Goal: Navigation & Orientation: Find specific page/section

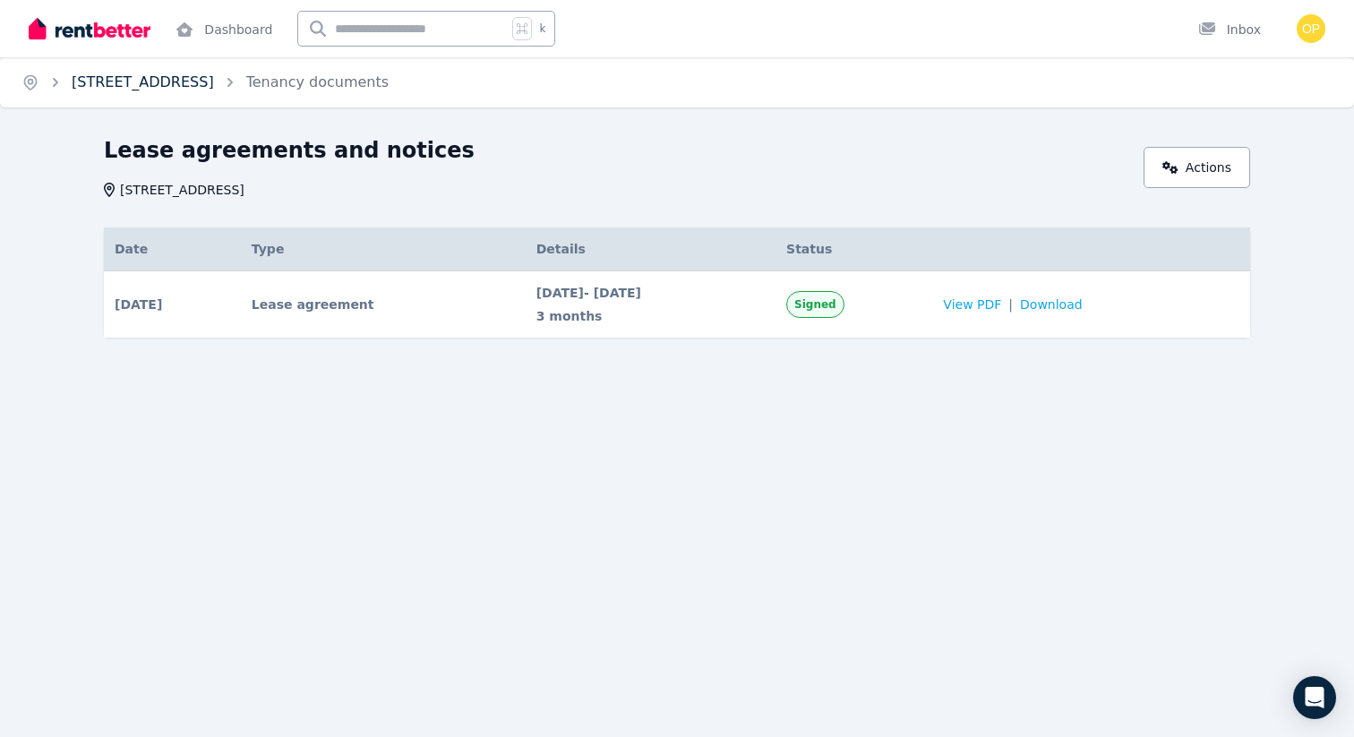
click at [202, 86] on link "[STREET_ADDRESS]" at bounding box center [143, 81] width 142 height 17
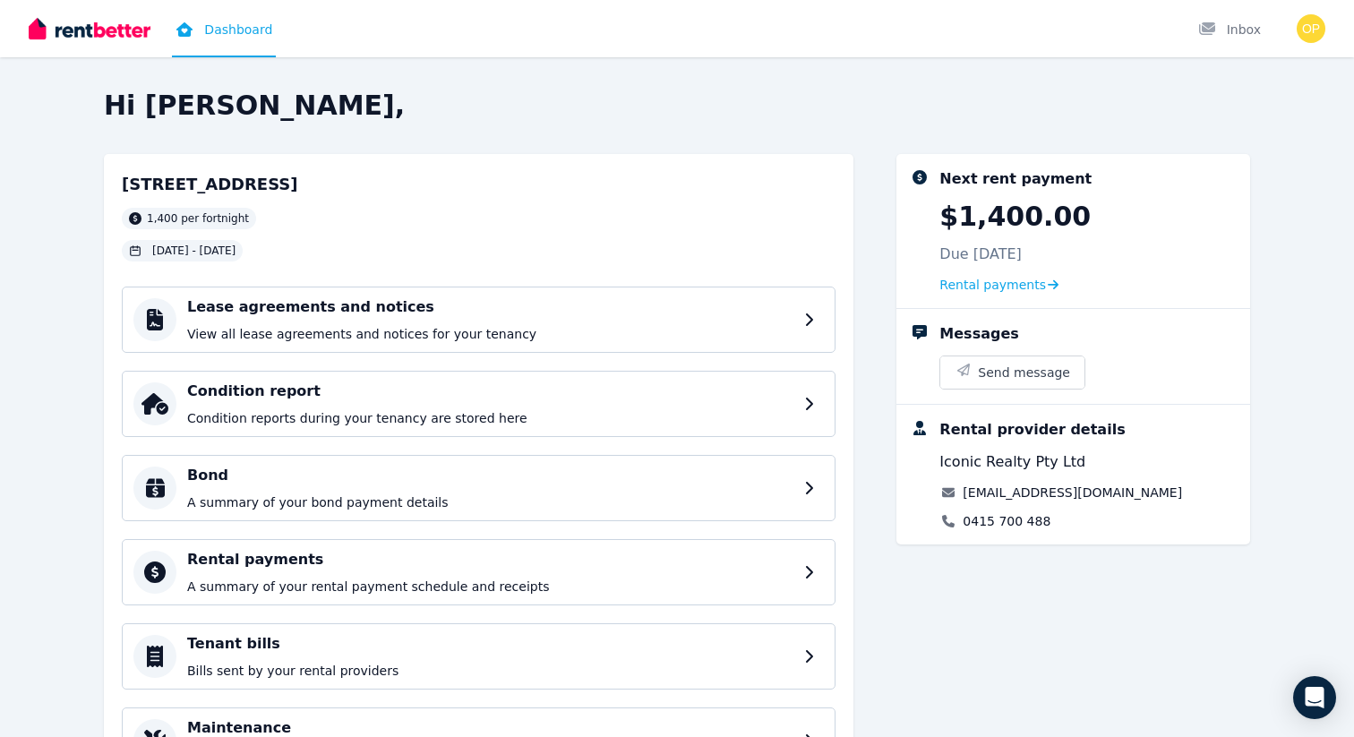
click at [965, 40] on div "Dashboard Inbox" at bounding box center [646, 28] width 1235 height 57
click at [611, 485] on h4 "Bond" at bounding box center [493, 475] width 613 height 21
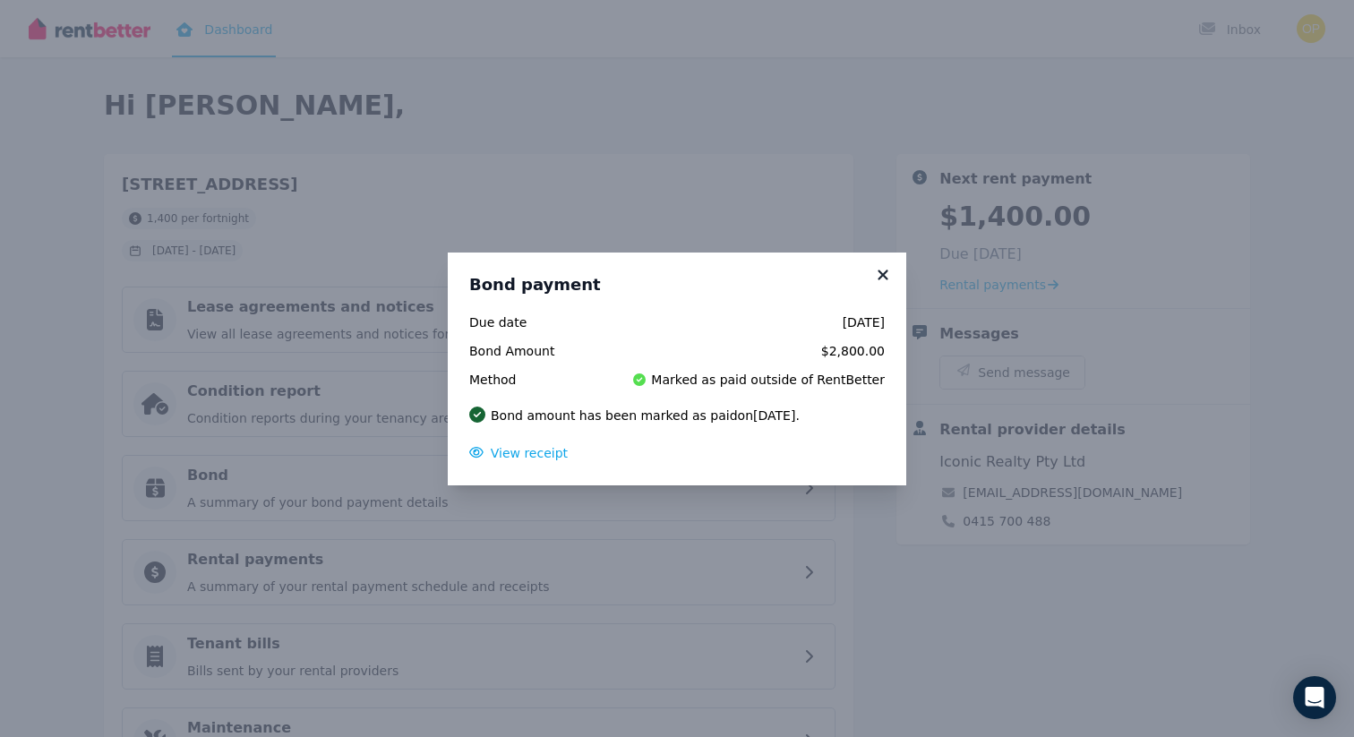
click at [884, 269] on icon at bounding box center [883, 275] width 18 height 16
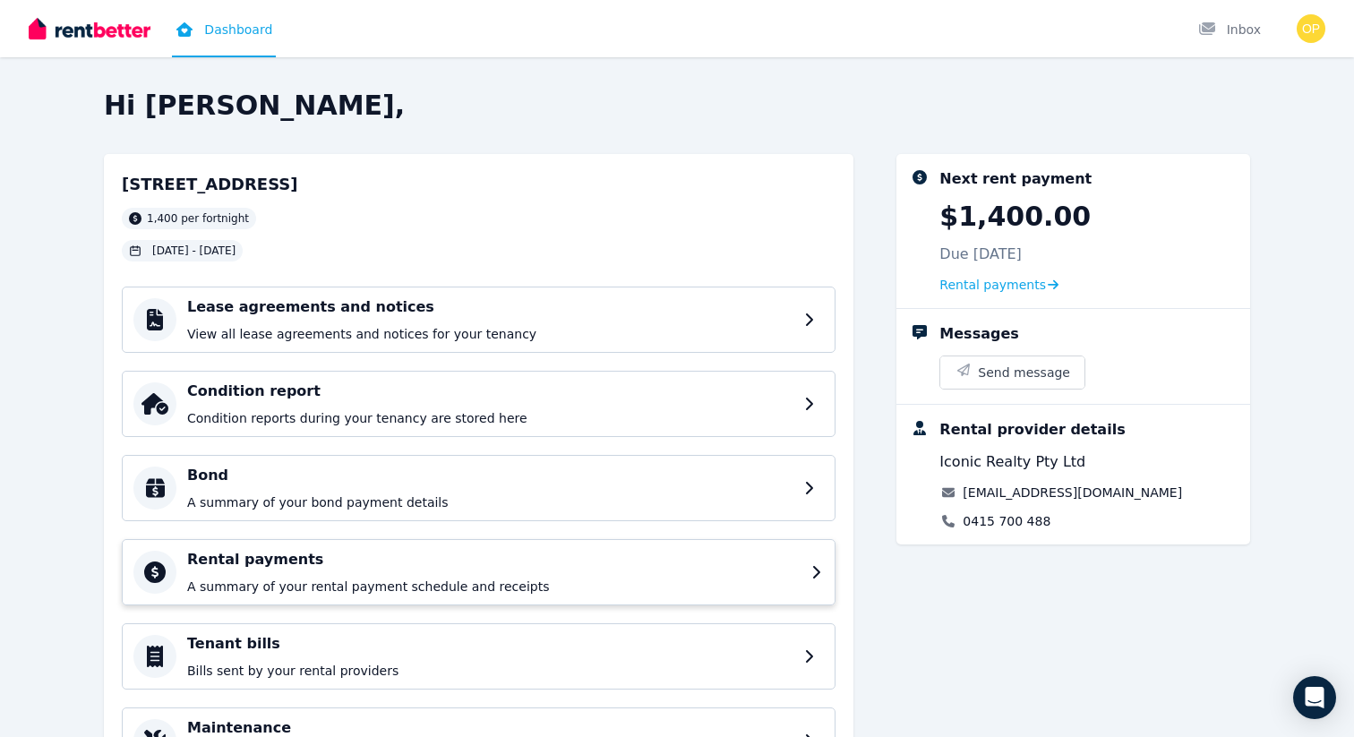
click at [616, 574] on div "Rental payments A summary of your rental payment schedule and receipts" at bounding box center [493, 572] width 613 height 47
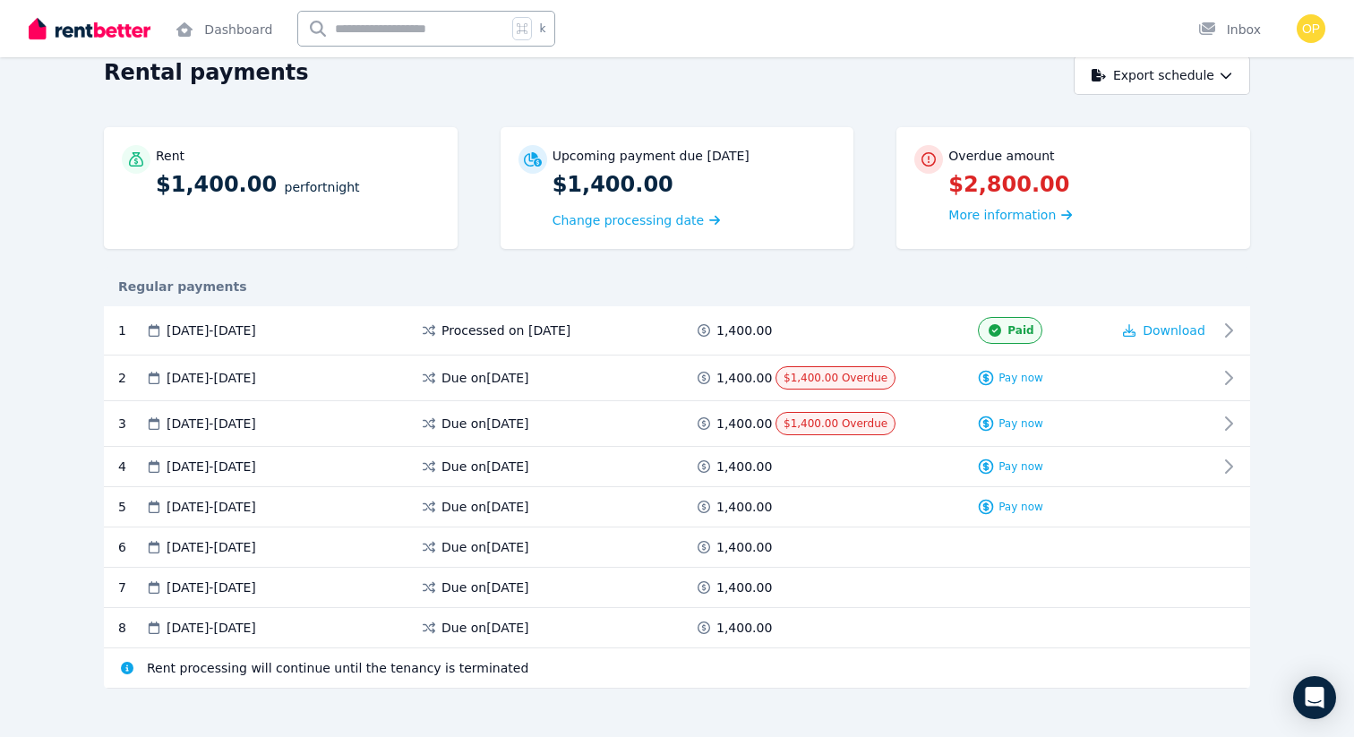
scroll to position [96, 0]
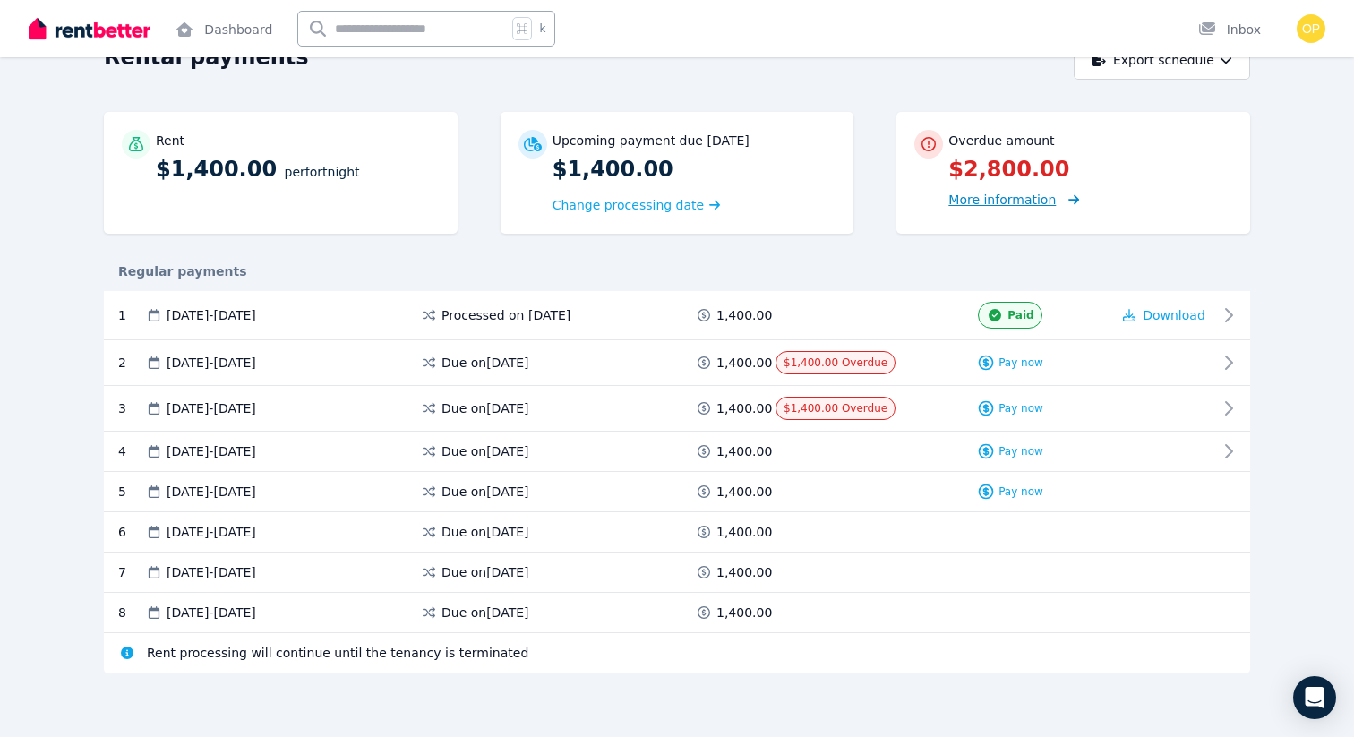
click at [990, 200] on span "More information" at bounding box center [1001, 199] width 107 height 14
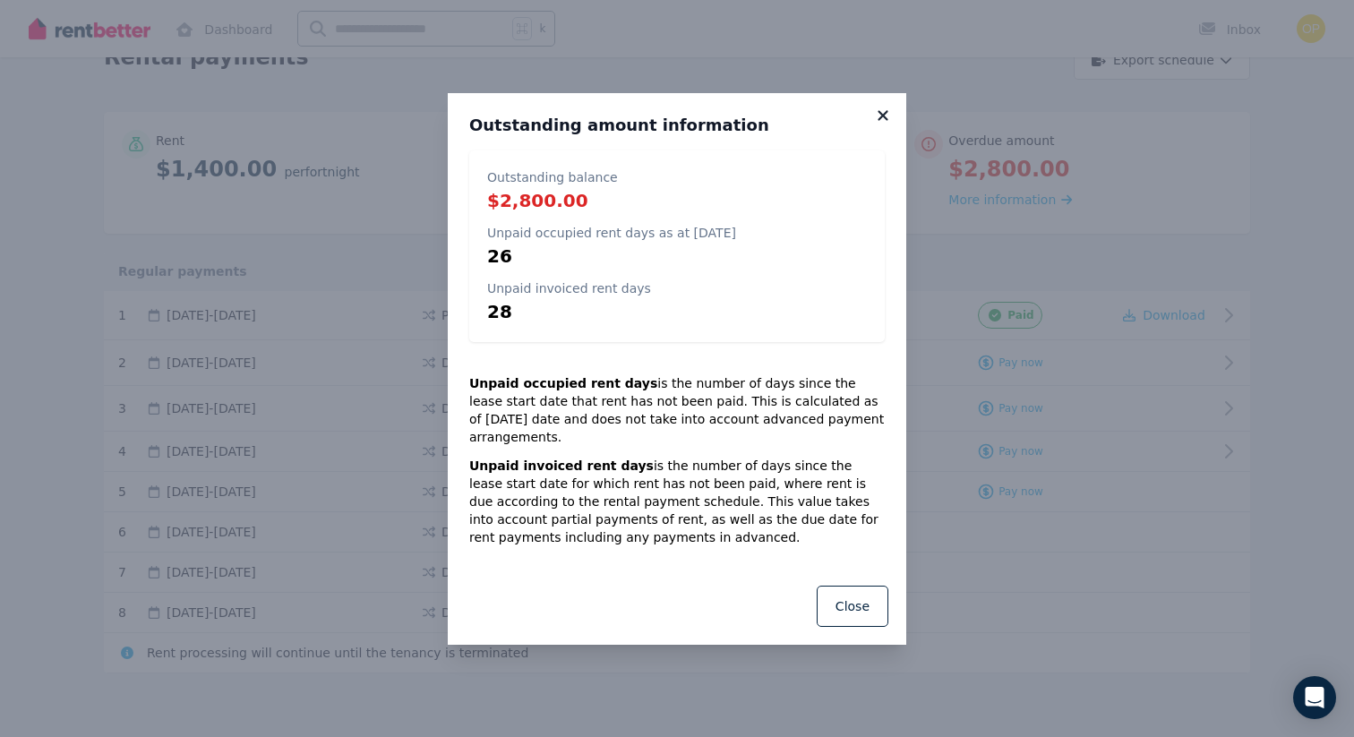
click at [883, 120] on icon at bounding box center [882, 115] width 10 height 10
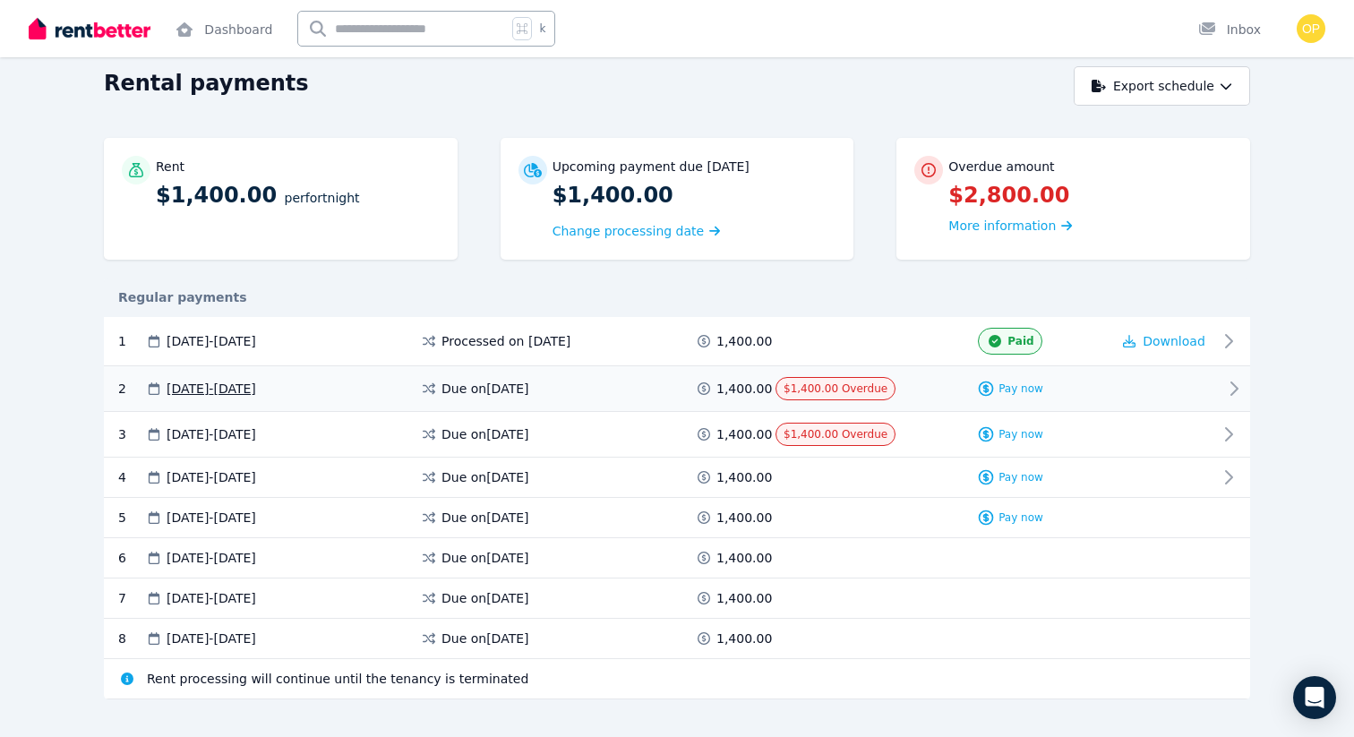
scroll to position [93, 0]
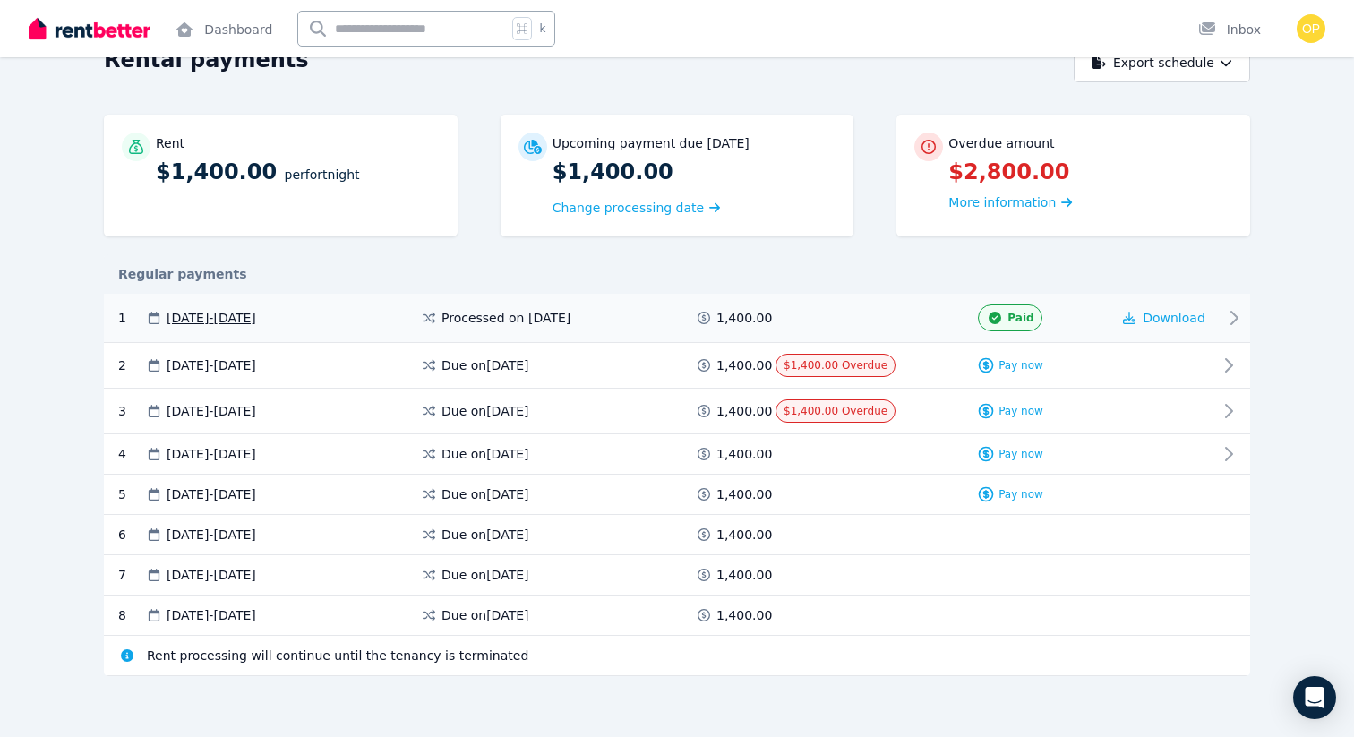
click at [256, 317] on span "[DATE] - [DATE]" at bounding box center [212, 318] width 90 height 18
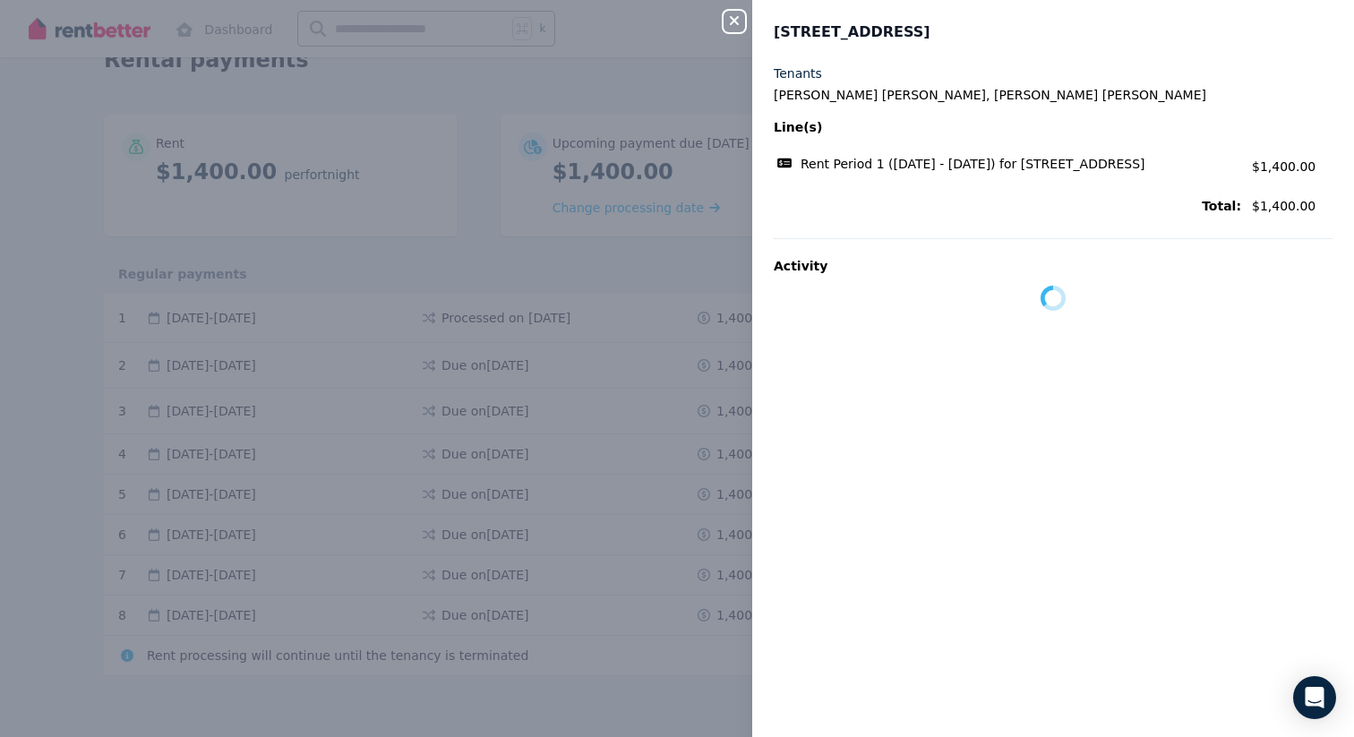
click at [463, 229] on div "Close panel [STREET_ADDRESS] Tenants [PERSON_NAME] [PERSON_NAME], [PERSON_NAME]…" at bounding box center [677, 368] width 1354 height 737
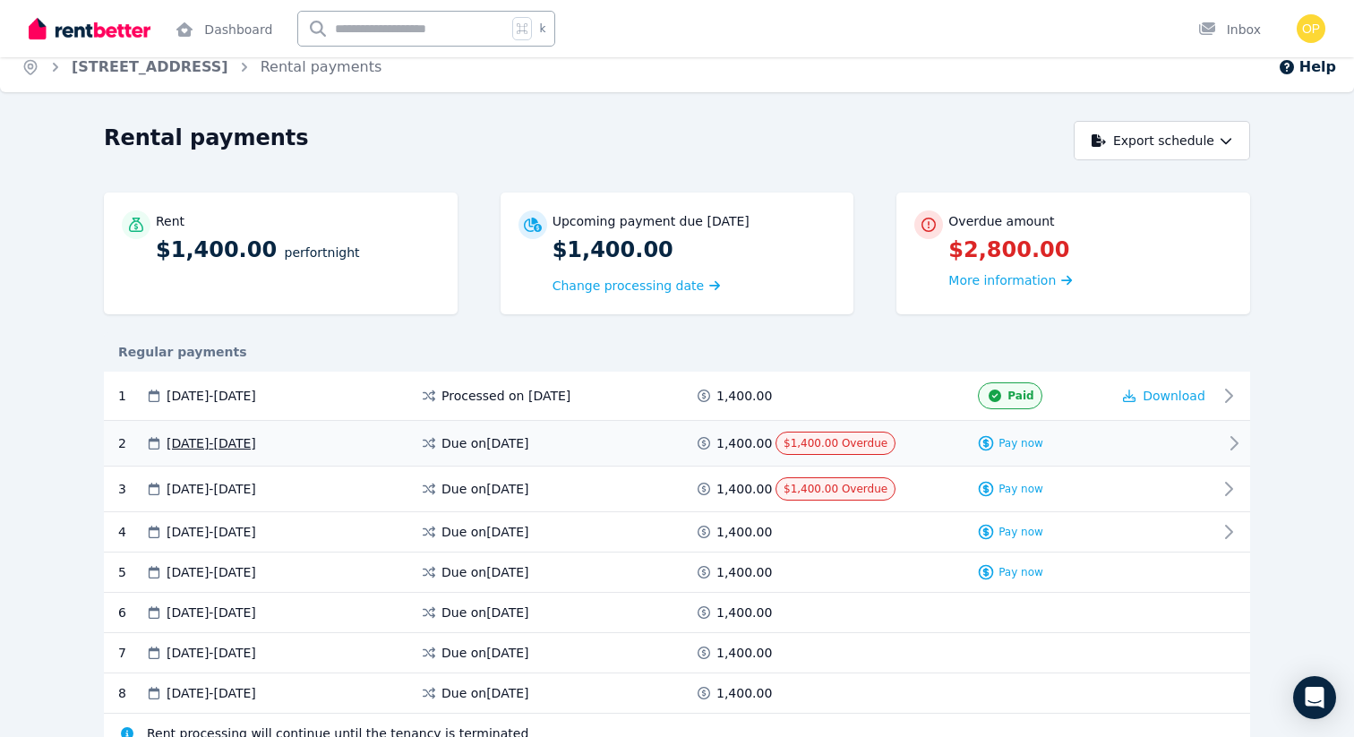
scroll to position [0, 0]
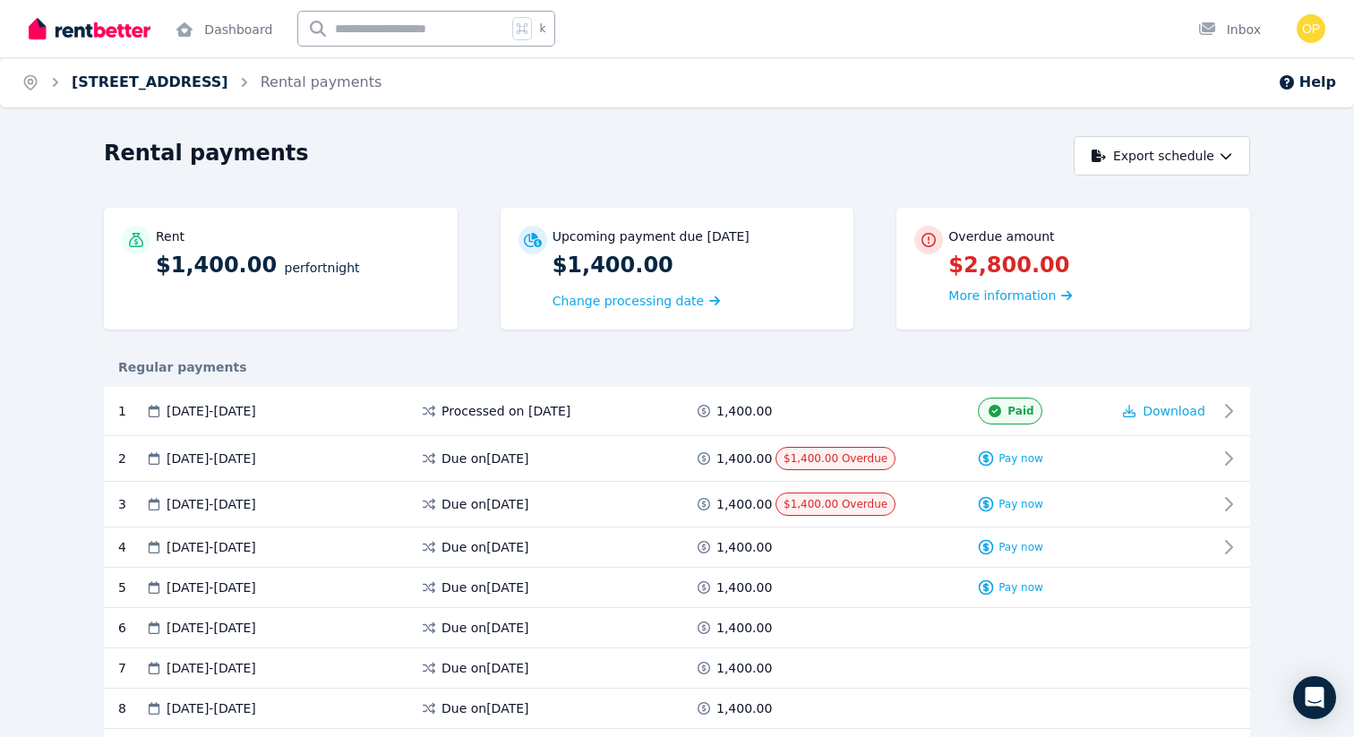
click at [158, 90] on link "[STREET_ADDRESS]" at bounding box center [150, 81] width 157 height 17
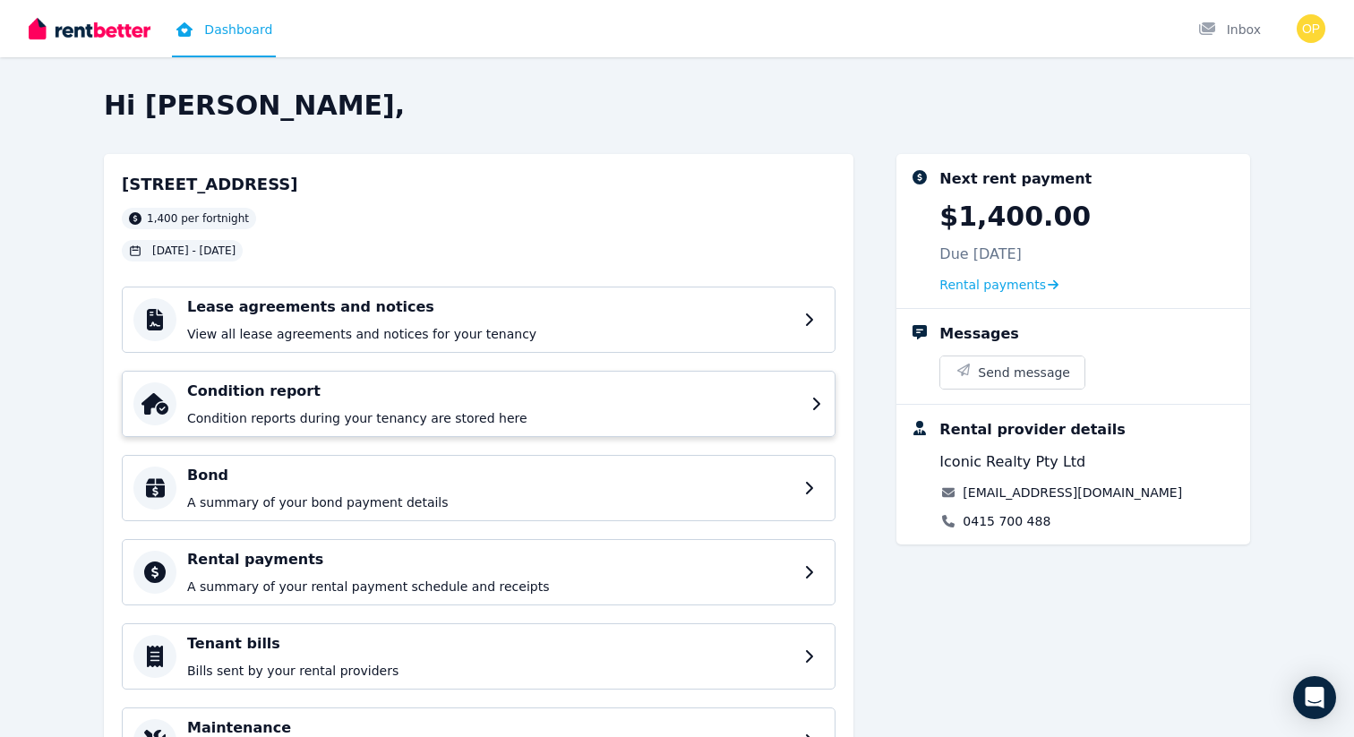
click at [364, 396] on h4 "Condition report" at bounding box center [493, 390] width 613 height 21
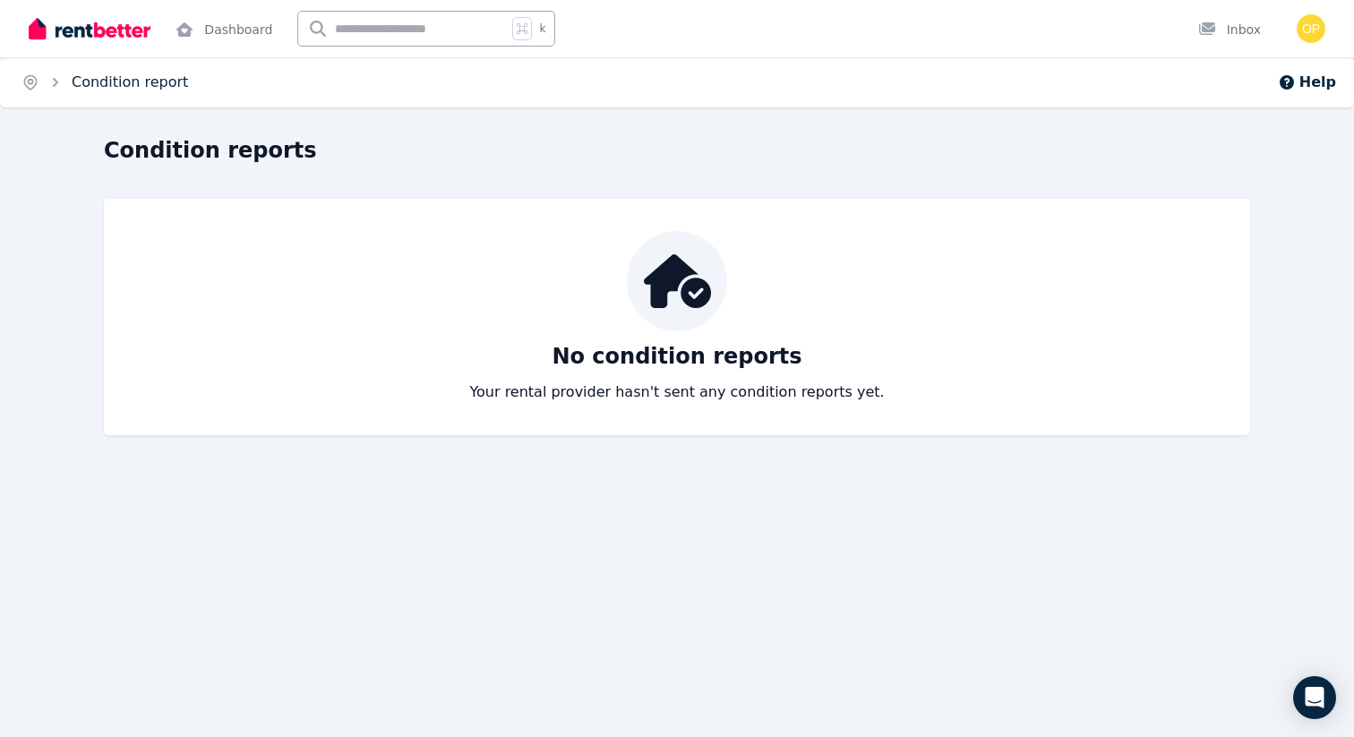
click at [75, 82] on link "Condition report" at bounding box center [130, 81] width 116 height 17
click at [97, 24] on img at bounding box center [90, 28] width 122 height 27
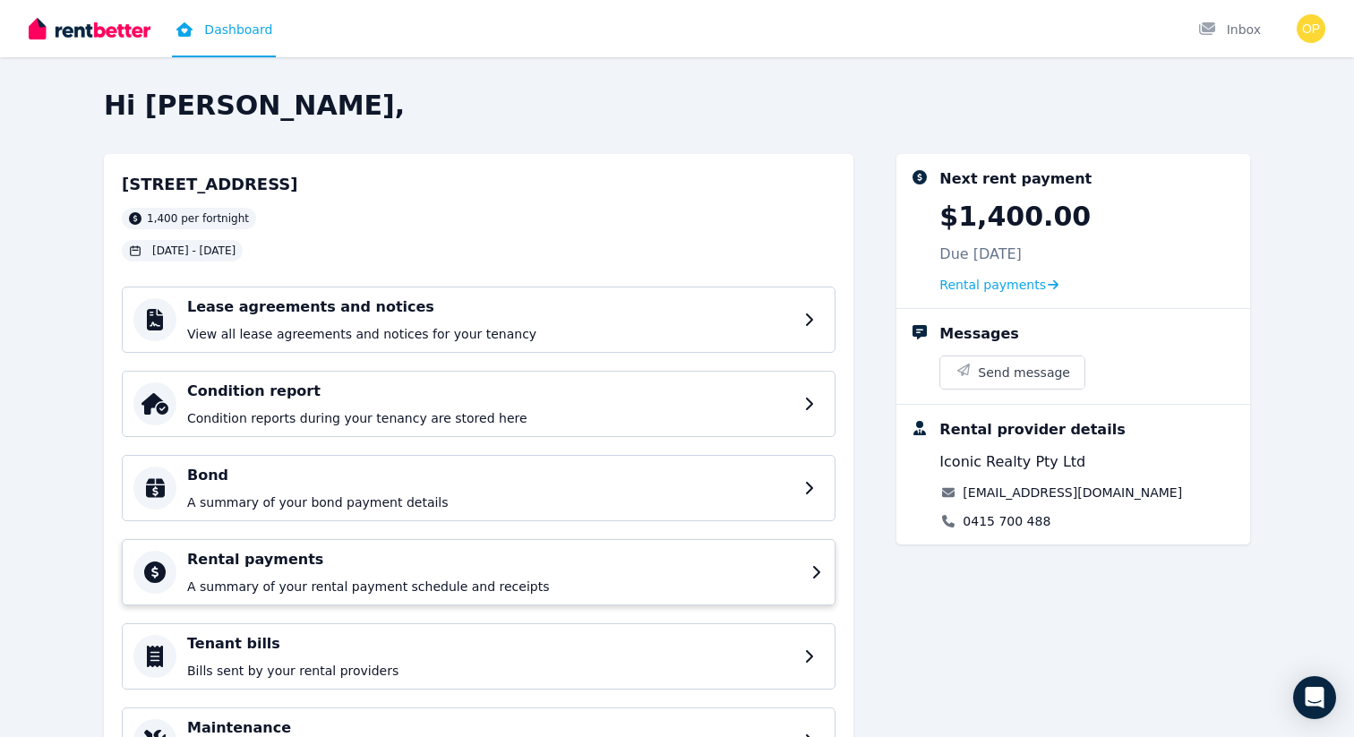
click at [368, 597] on div "Rental payments A summary of your rental payment schedule and receipts" at bounding box center [478, 572] width 713 height 66
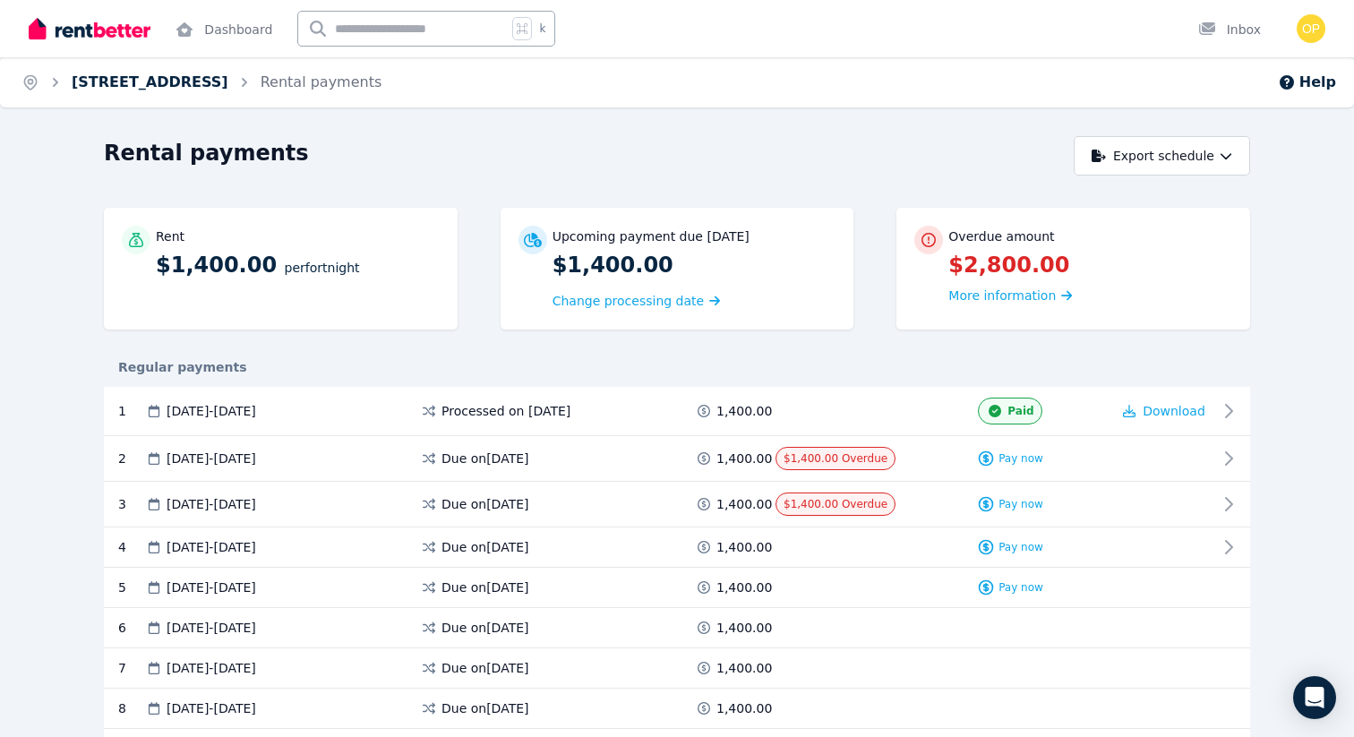
click at [119, 75] on link "[STREET_ADDRESS]" at bounding box center [150, 81] width 157 height 17
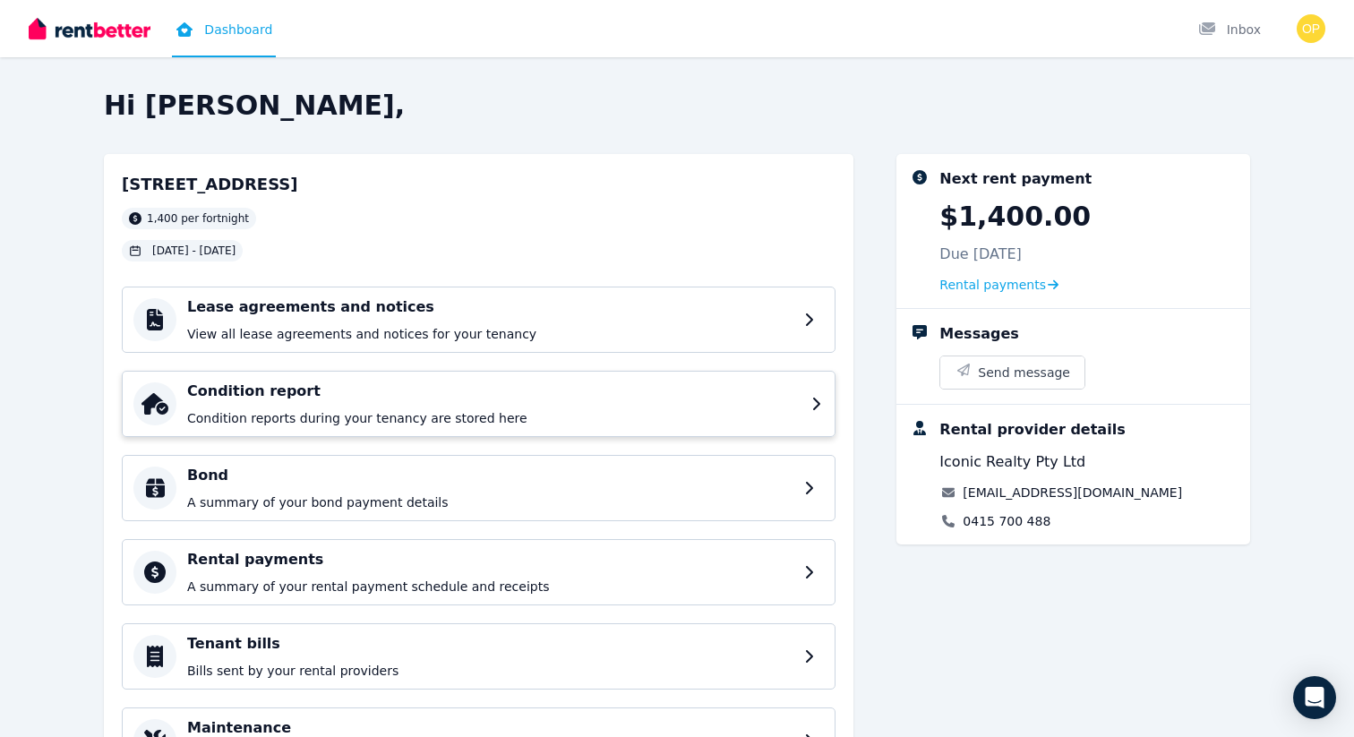
click at [339, 397] on h4 "Condition report" at bounding box center [493, 390] width 613 height 21
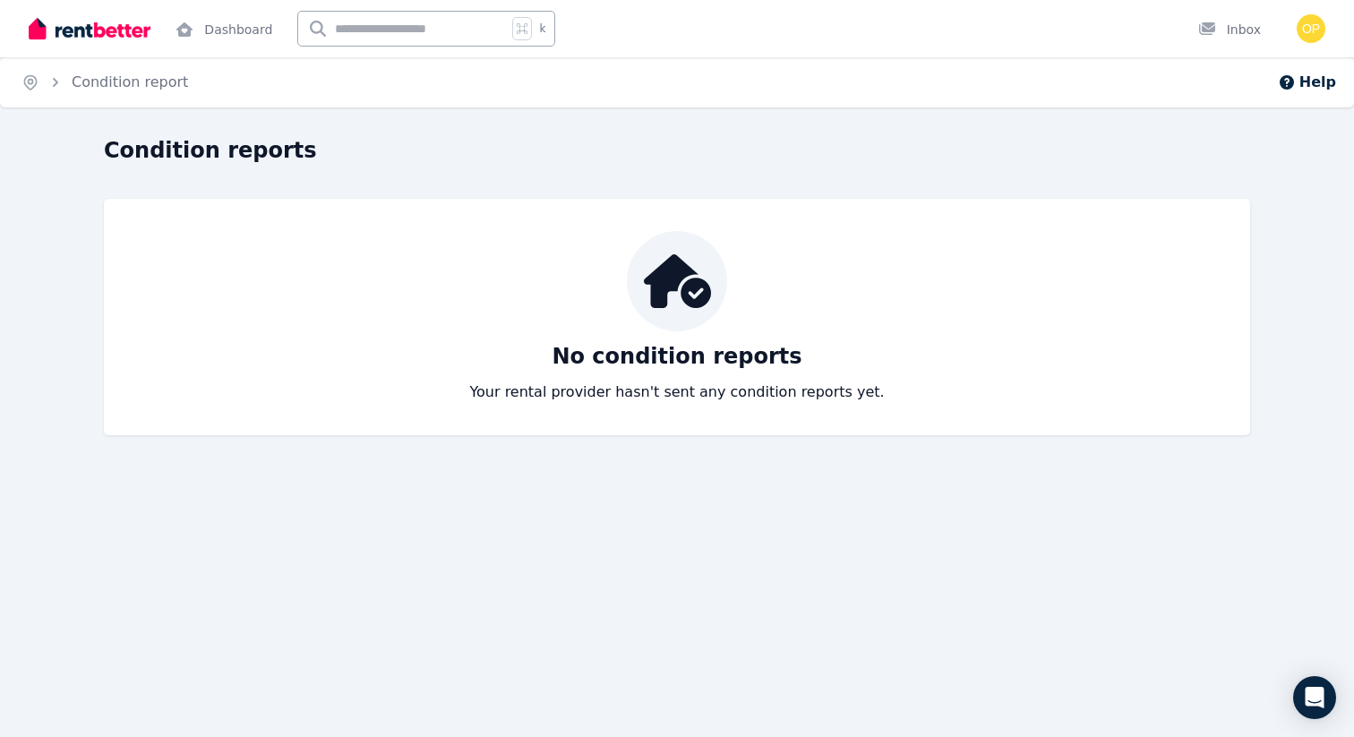
click at [399, 635] on div "Home Condition report Help Condition reports No condition reports Your rental p…" at bounding box center [677, 368] width 1354 height 737
click at [935, 516] on div "Home Condition report Help Condition reports No condition reports Your rental p…" at bounding box center [677, 368] width 1354 height 737
click at [103, 33] on img at bounding box center [90, 28] width 122 height 27
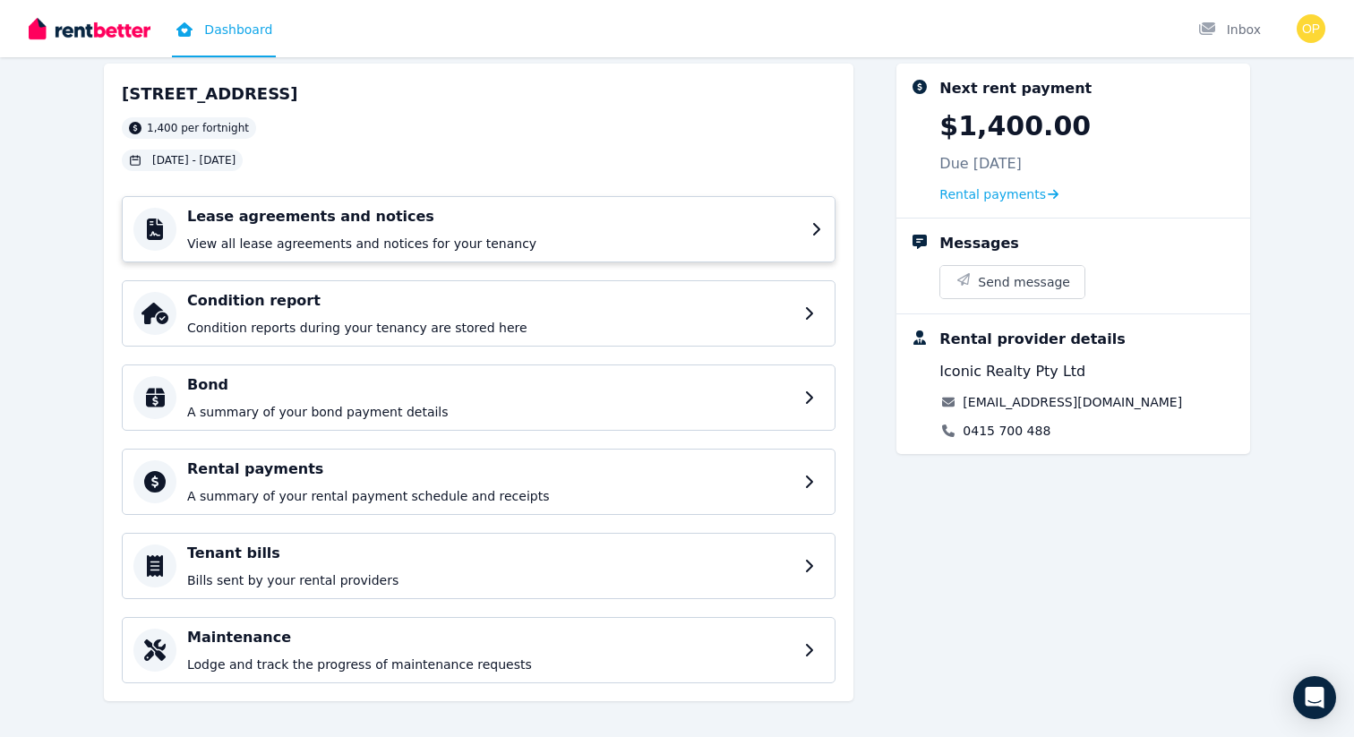
scroll to position [105, 0]
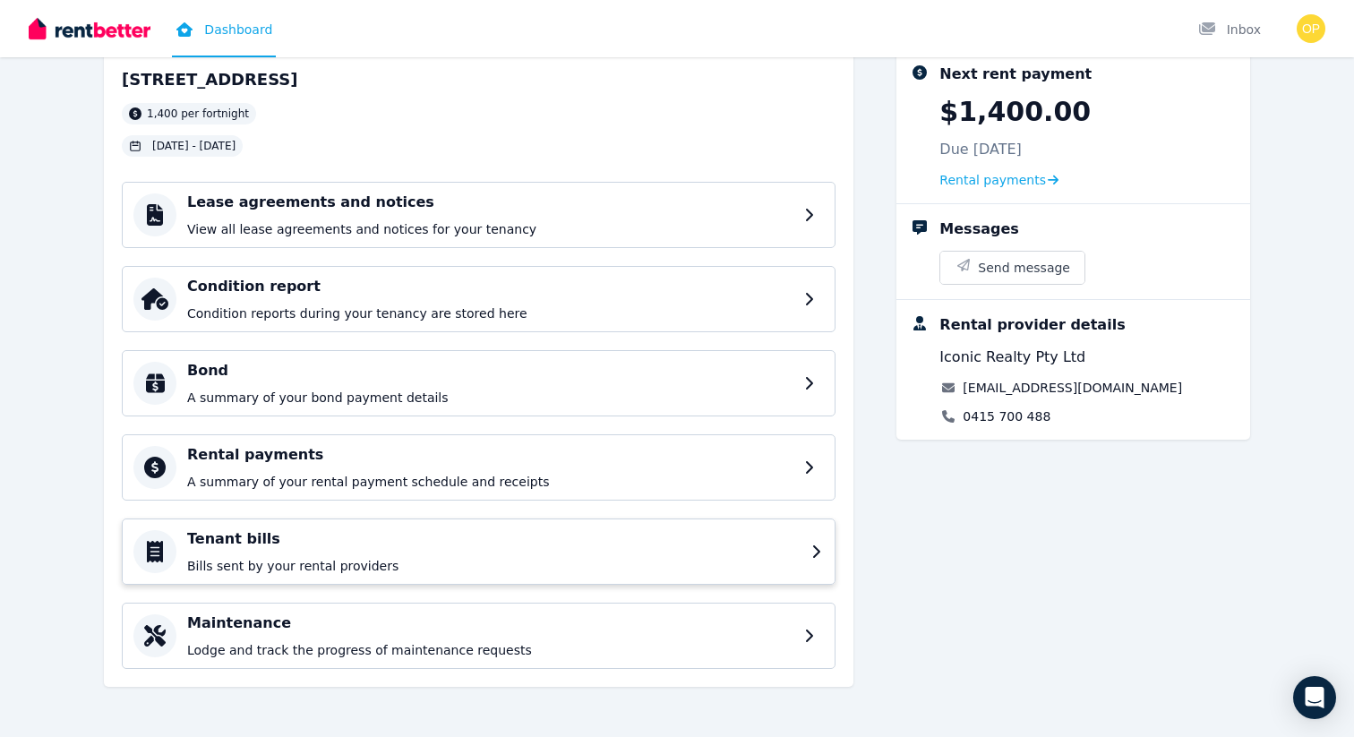
click at [400, 543] on h4 "Tenant bills" at bounding box center [493, 538] width 613 height 21
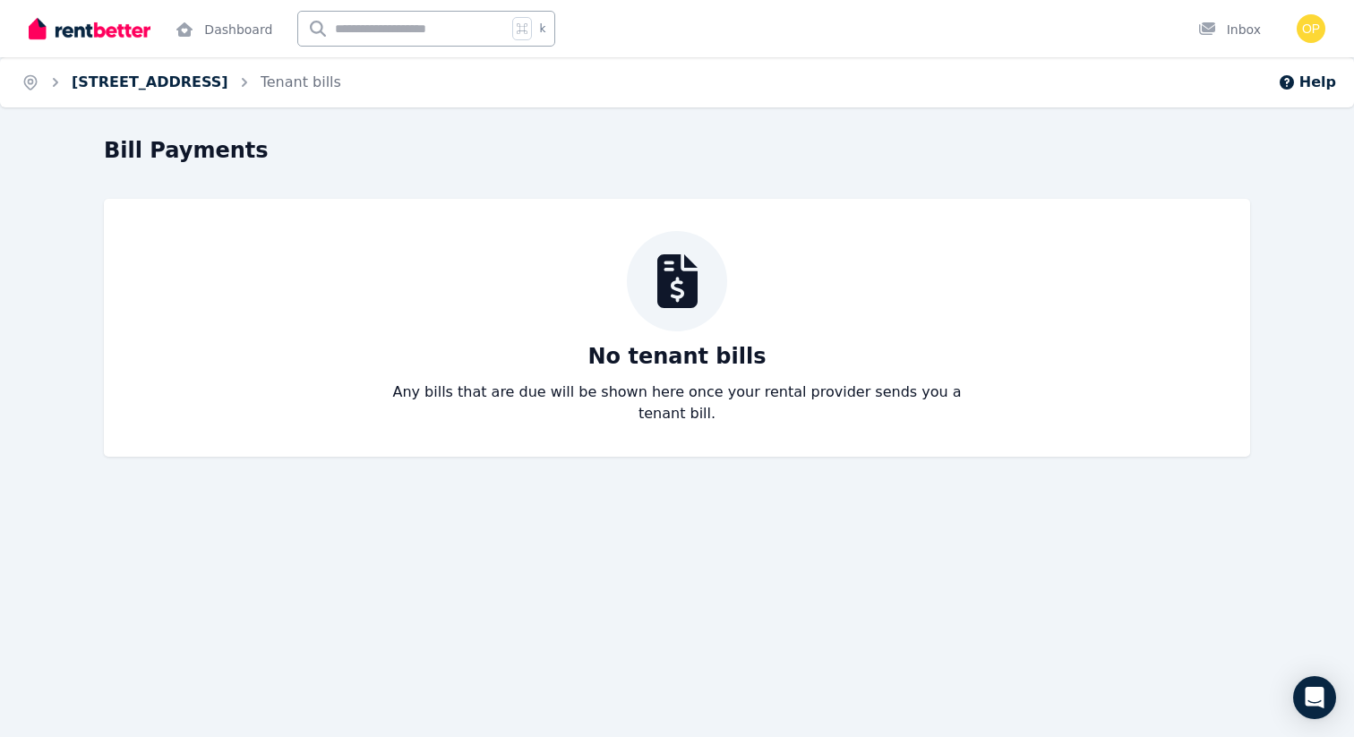
click at [220, 83] on link "[STREET_ADDRESS]" at bounding box center [150, 81] width 157 height 17
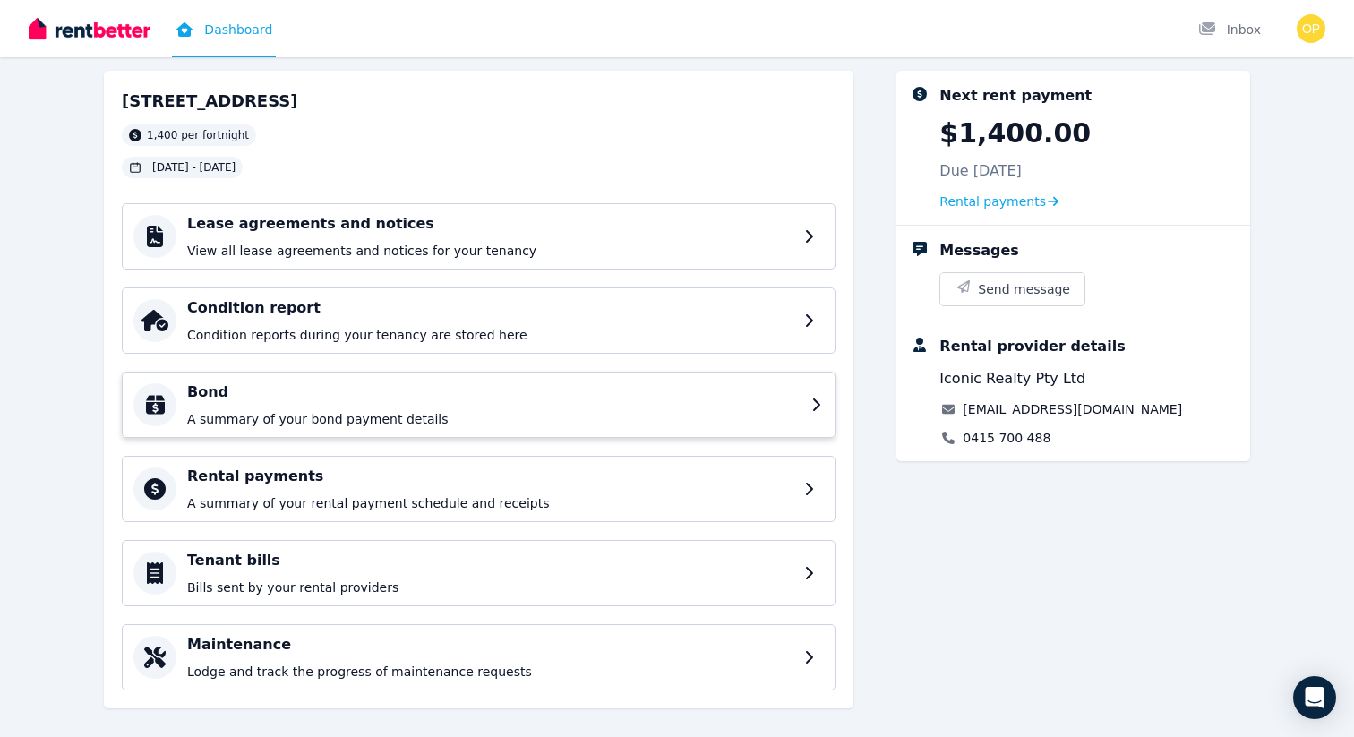
scroll to position [105, 0]
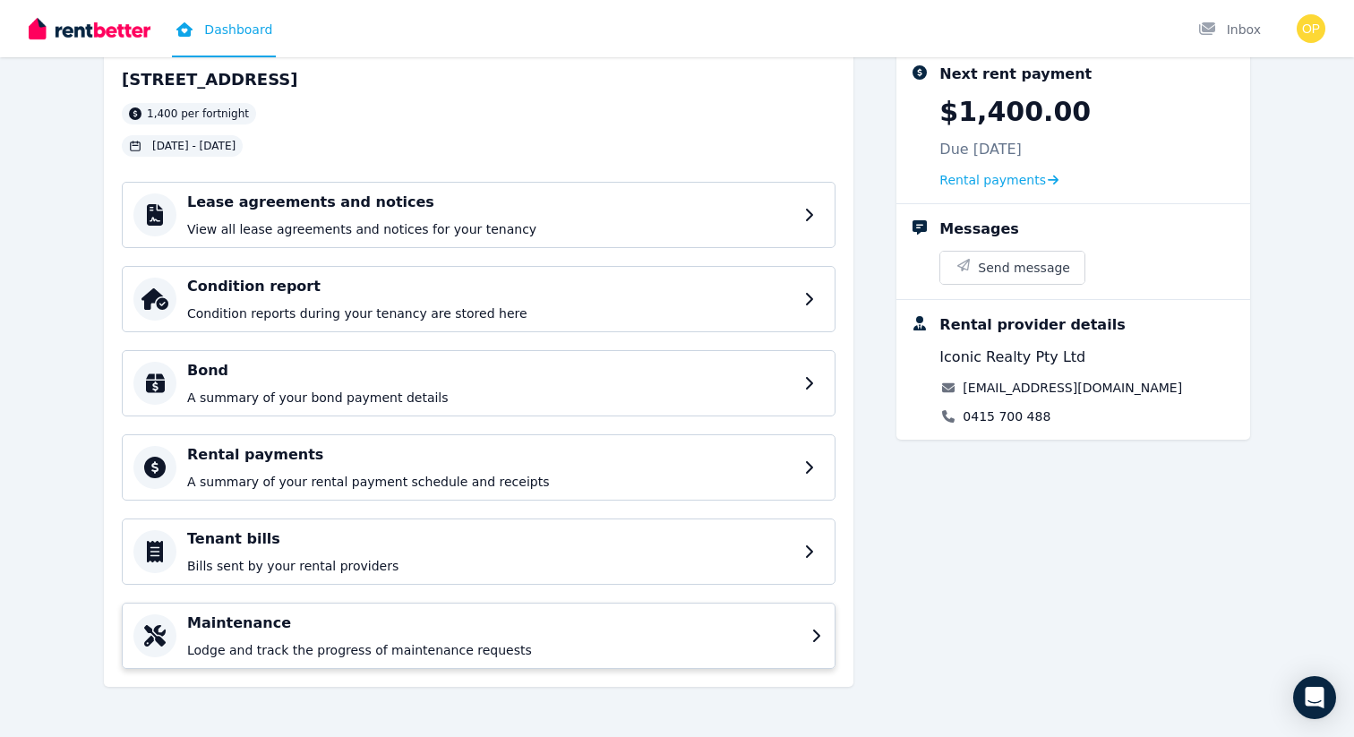
click at [619, 643] on p "Lodge and track the progress of maintenance requests" at bounding box center [493, 650] width 613 height 18
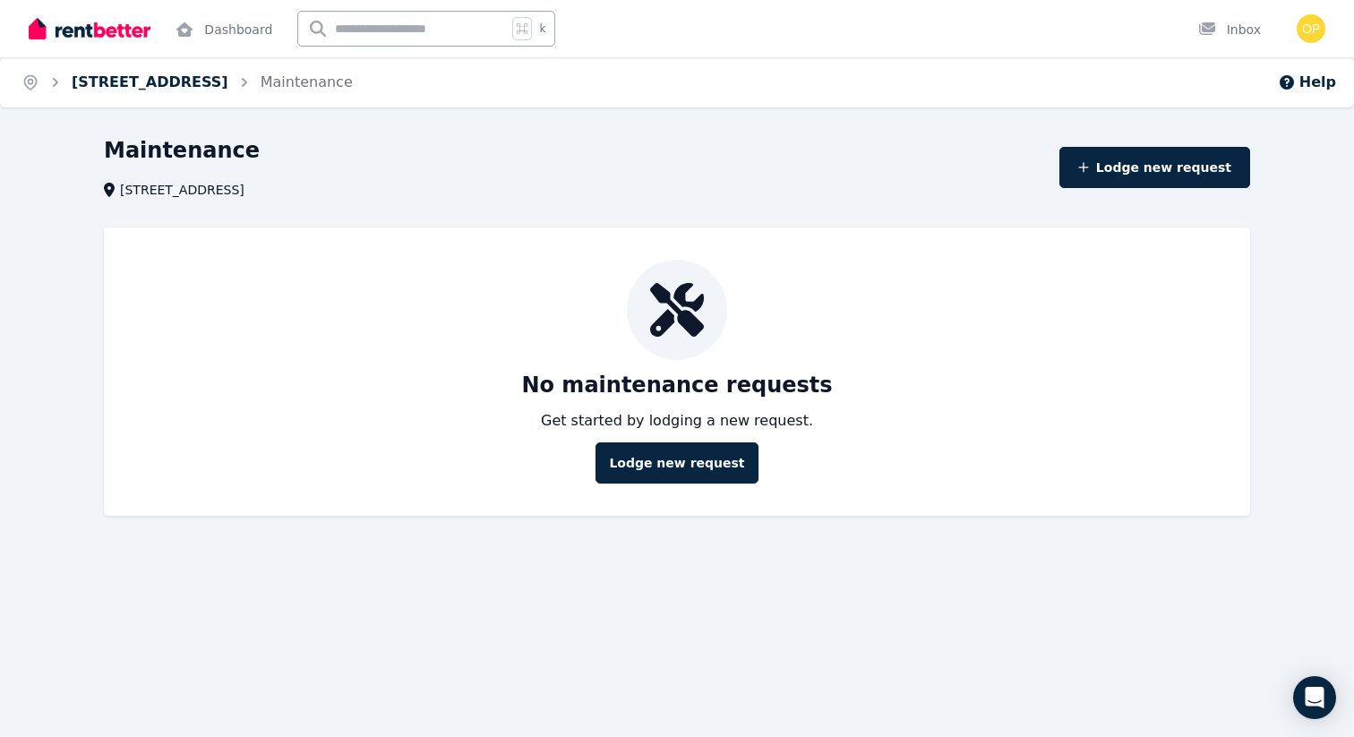
click at [198, 77] on link "[STREET_ADDRESS]" at bounding box center [150, 81] width 157 height 17
